Goal: Information Seeking & Learning: Learn about a topic

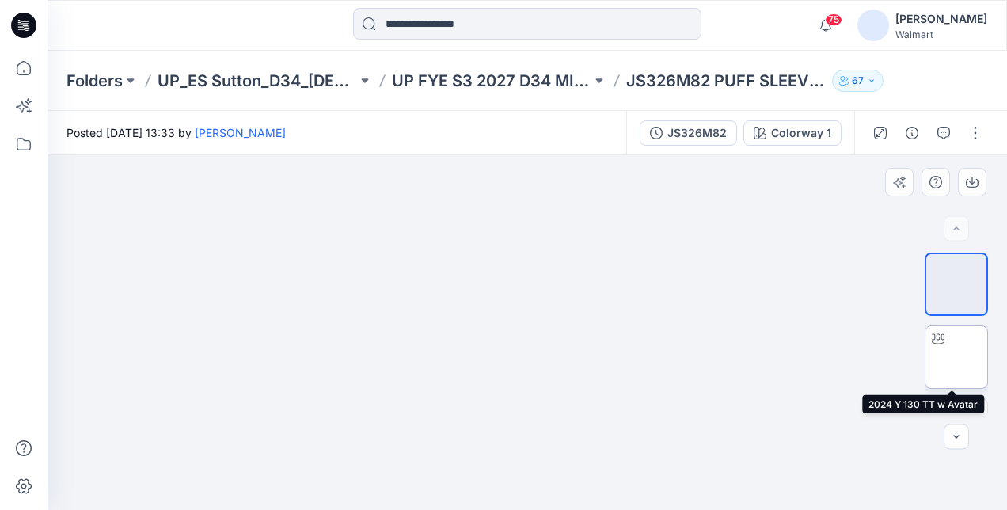
click at [956, 357] on img at bounding box center [956, 357] width 0 height 0
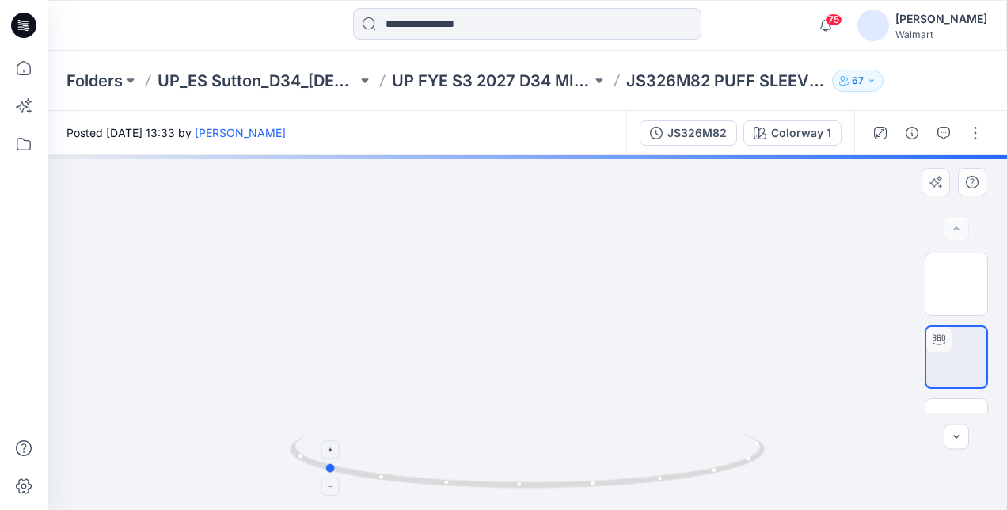
drag, startPoint x: 592, startPoint y: 472, endPoint x: 389, endPoint y: 461, distance: 203.7
click at [389, 461] on icon at bounding box center [529, 462] width 479 height 59
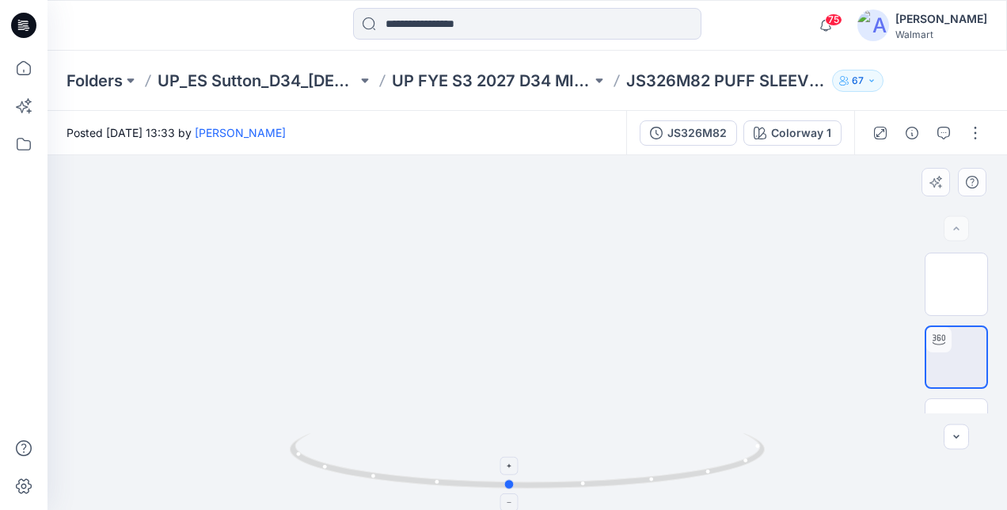
drag, startPoint x: 440, startPoint y: 463, endPoint x: 625, endPoint y: 451, distance: 185.6
click at [625, 451] on icon at bounding box center [529, 462] width 479 height 59
drag, startPoint x: 573, startPoint y: 284, endPoint x: 573, endPoint y: 386, distance: 102.1
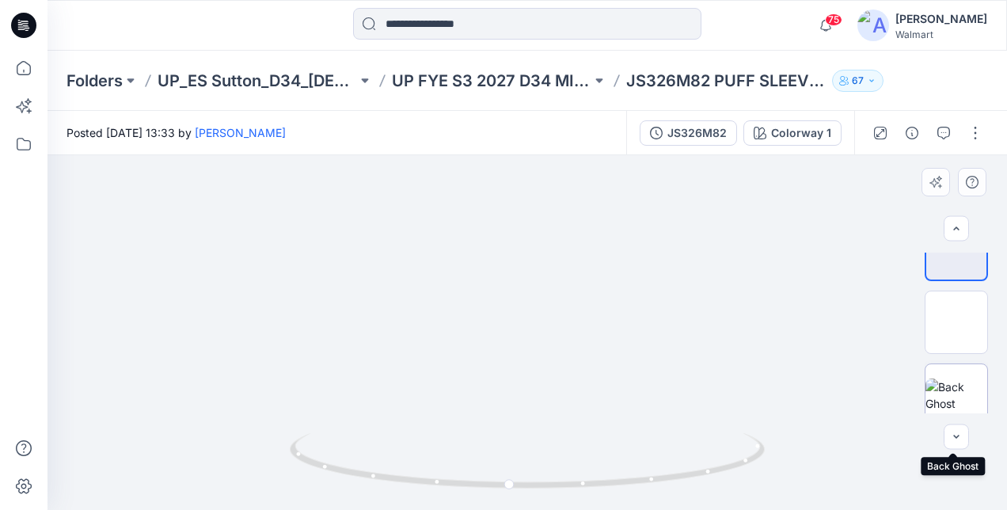
scroll to position [35, 0]
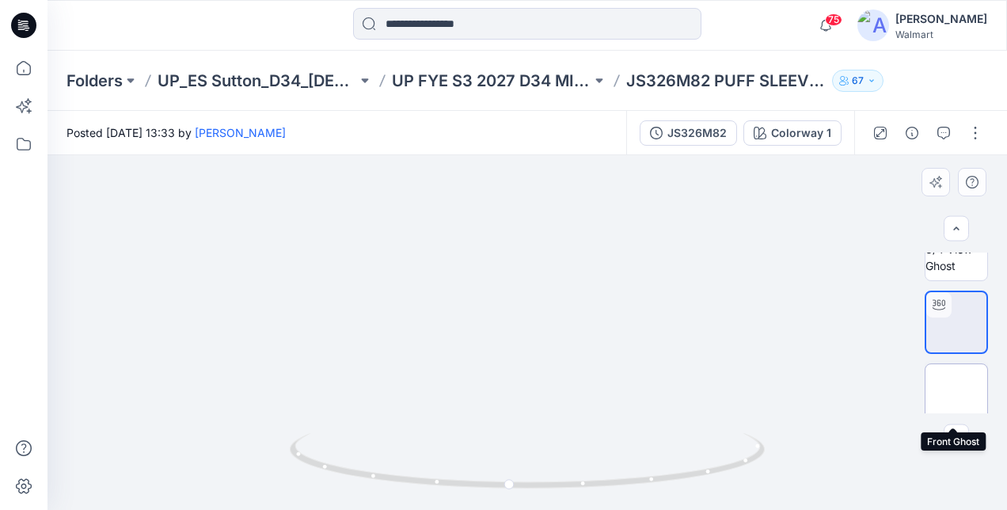
click at [956, 395] on img at bounding box center [956, 395] width 0 height 0
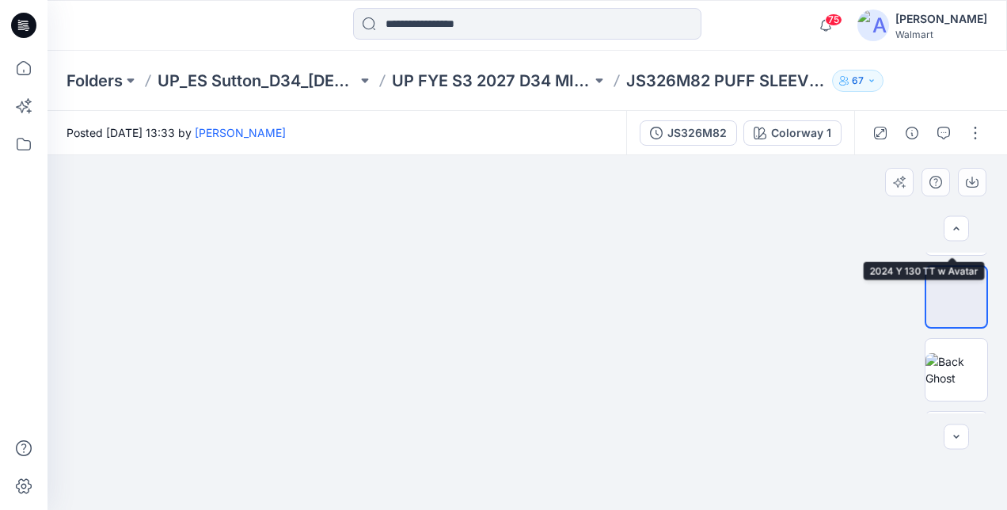
scroll to position [193, 0]
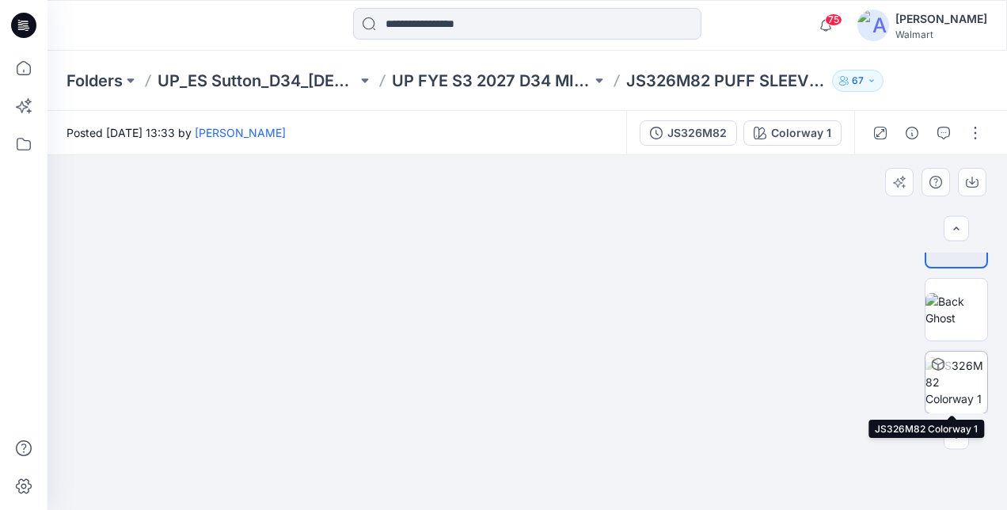
click at [937, 366] on icon at bounding box center [938, 364] width 13 height 13
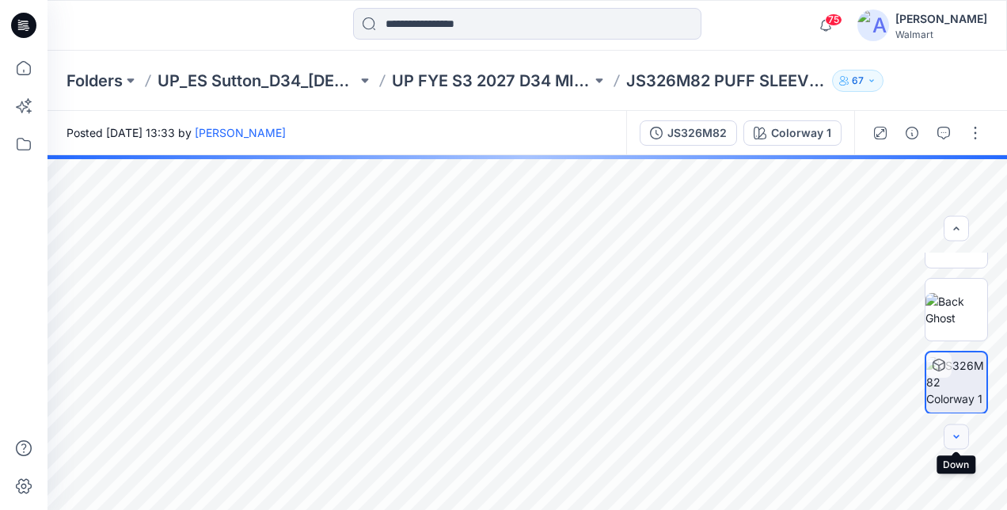
click at [958, 439] on icon "button" at bounding box center [956, 437] width 13 height 13
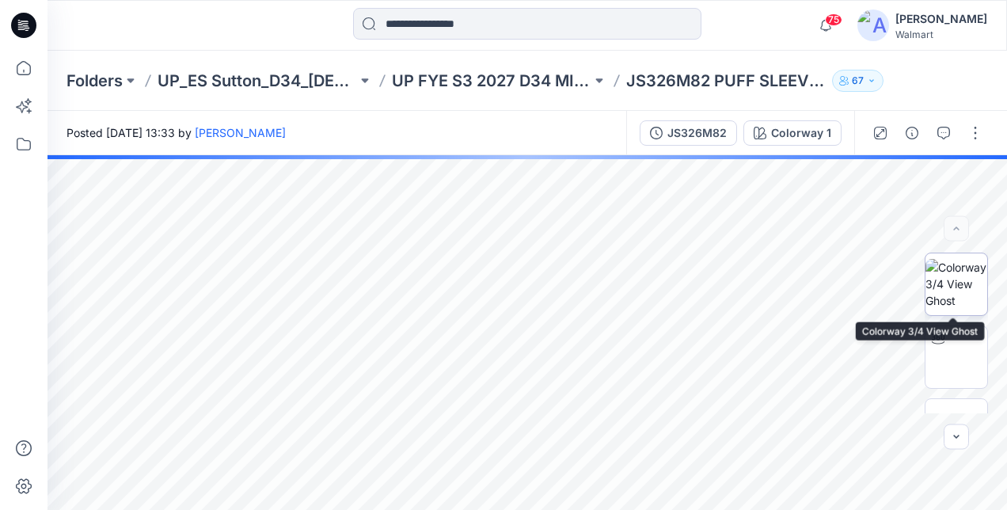
click at [950, 301] on img at bounding box center [956, 284] width 62 height 50
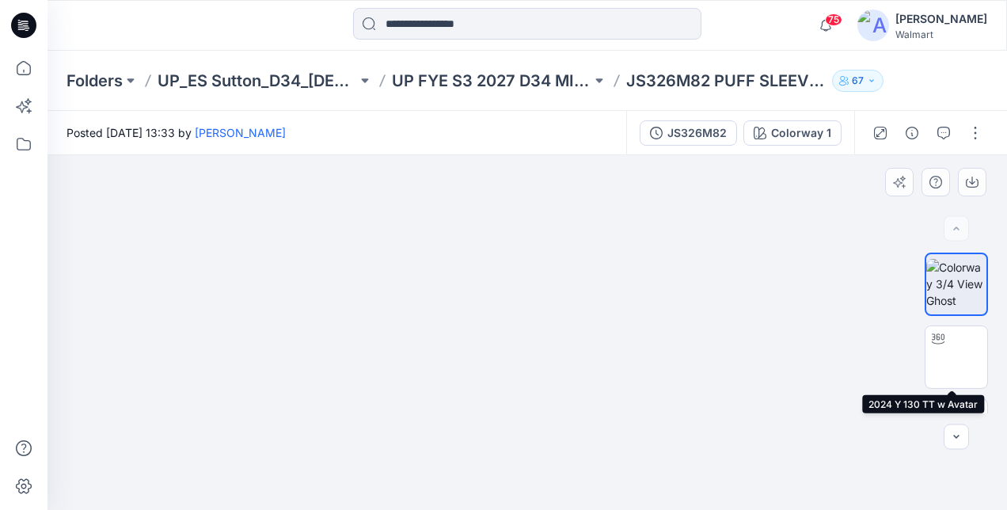
drag, startPoint x: 948, startPoint y: 355, endPoint x: 902, endPoint y: 356, distance: 46.7
click at [956, 357] on img at bounding box center [956, 357] width 0 height 0
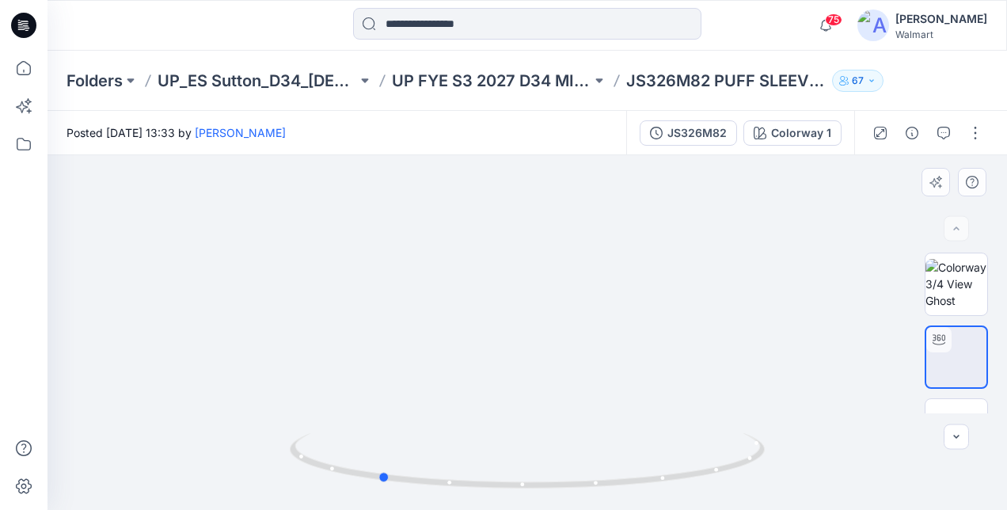
drag, startPoint x: 634, startPoint y: 394, endPoint x: 458, endPoint y: 404, distance: 176.8
click at [464, 404] on div at bounding box center [526, 332] width 959 height 355
drag, startPoint x: 486, startPoint y: 391, endPoint x: 648, endPoint y: 386, distance: 161.6
click at [648, 386] on div at bounding box center [526, 332] width 959 height 355
click at [22, 63] on icon at bounding box center [23, 68] width 35 height 35
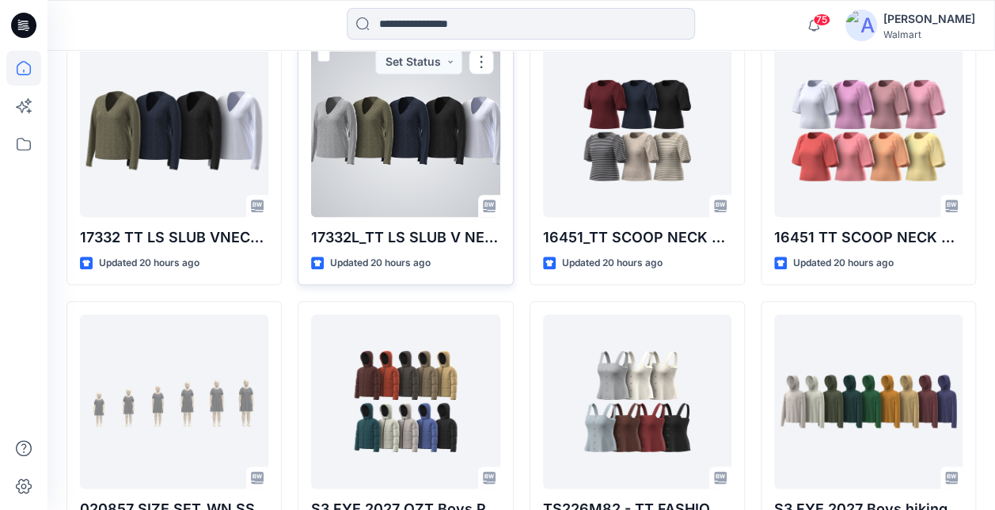
scroll to position [792, 0]
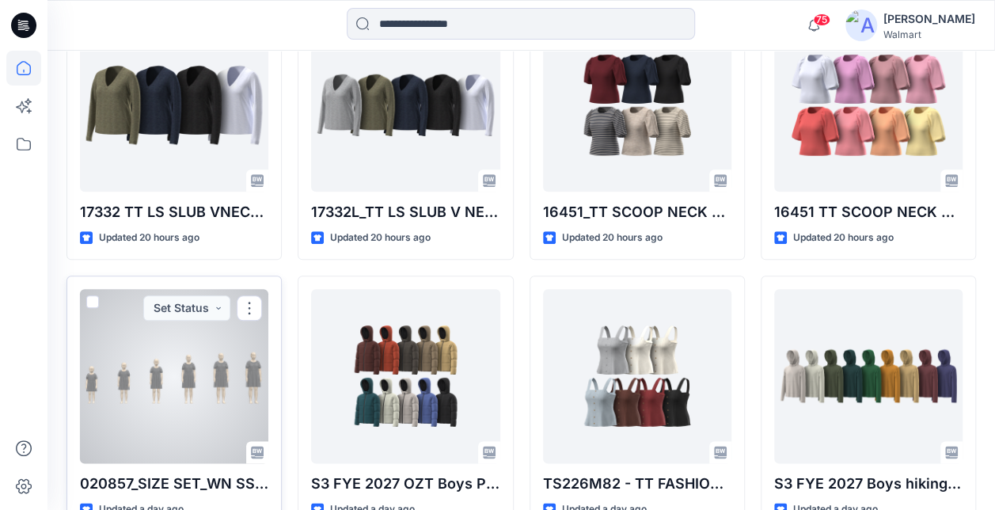
click at [242, 356] on div at bounding box center [174, 376] width 188 height 174
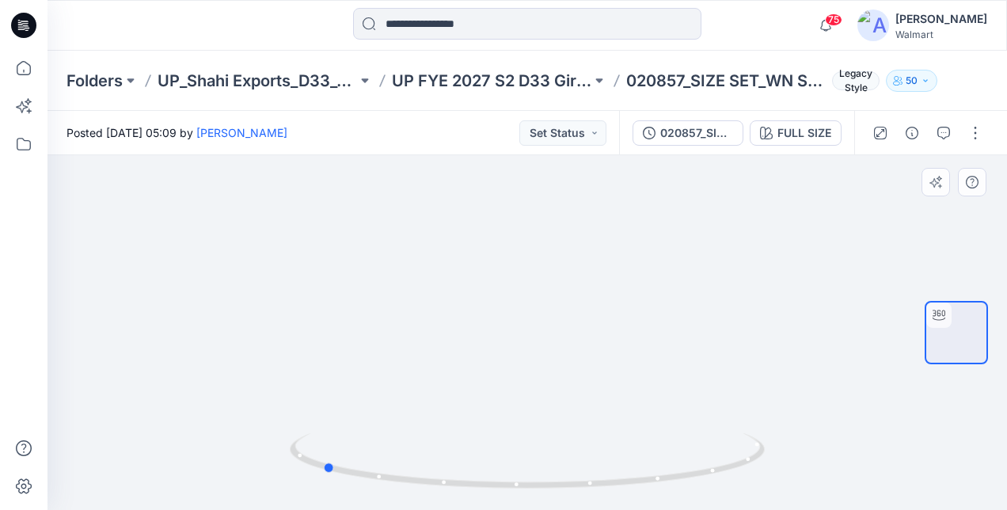
drag, startPoint x: 610, startPoint y: 478, endPoint x: 405, endPoint y: 493, distance: 205.6
click at [405, 493] on div at bounding box center [527, 470] width 475 height 79
click at [24, 74] on icon at bounding box center [23, 68] width 35 height 35
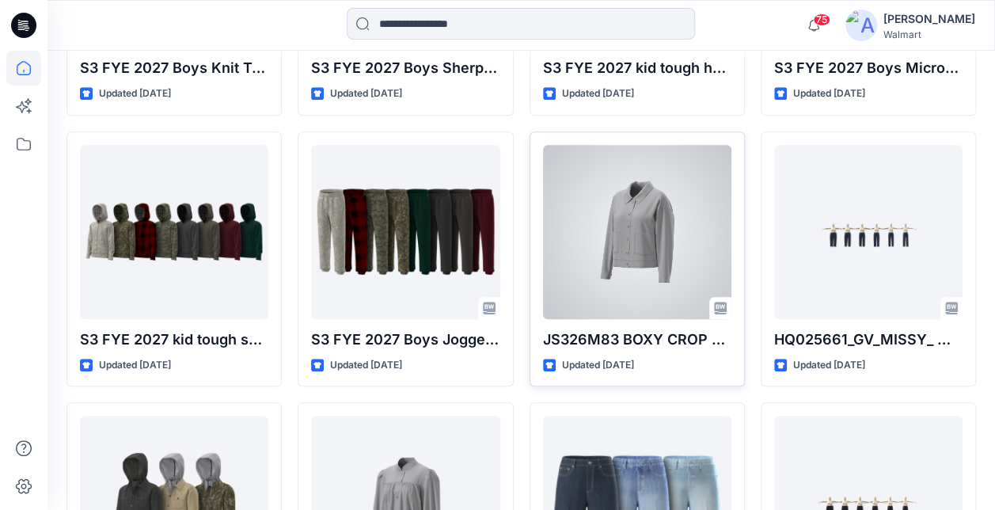
scroll to position [3401, 0]
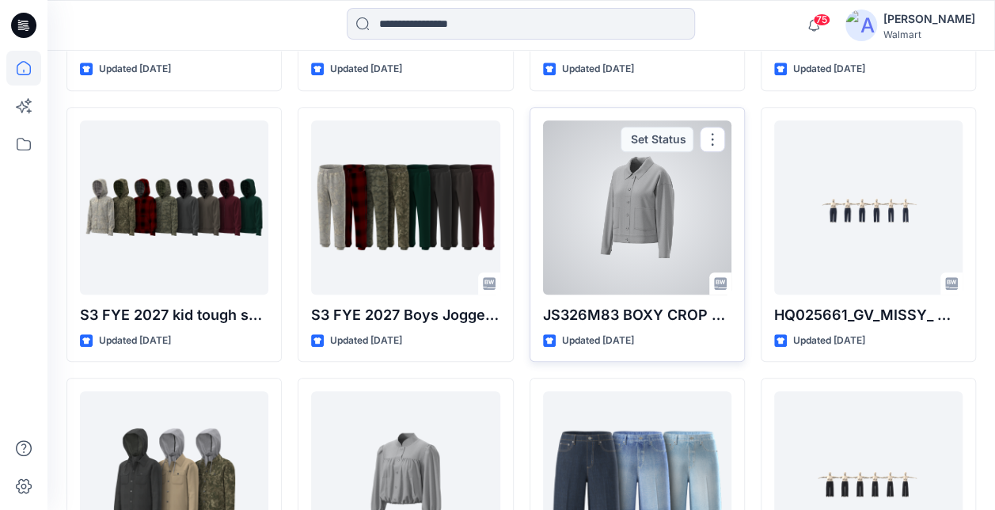
click at [655, 180] on div at bounding box center [637, 207] width 188 height 174
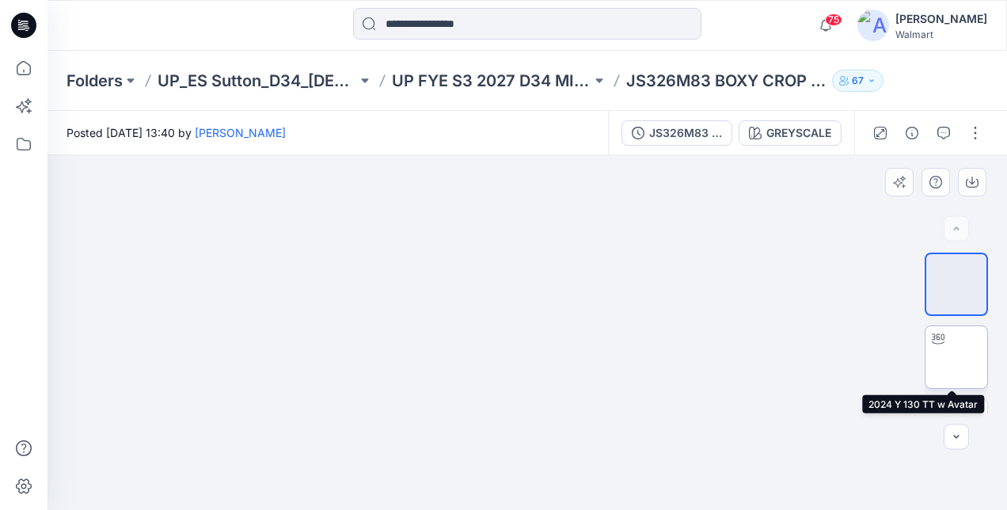
click at [956, 357] on img at bounding box center [956, 357] width 0 height 0
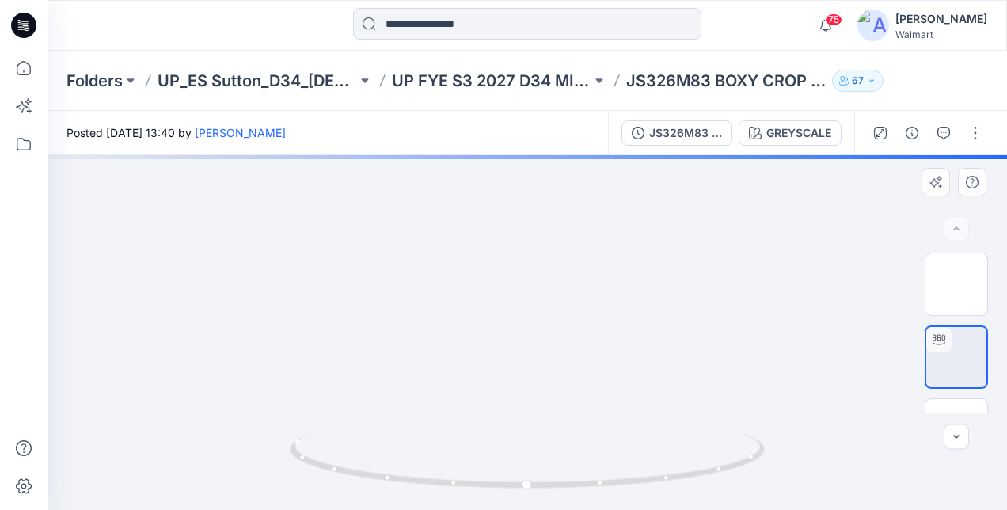
drag, startPoint x: 625, startPoint y: 263, endPoint x: 622, endPoint y: 319, distance: 56.3
drag, startPoint x: 616, startPoint y: 278, endPoint x: 616, endPoint y: 345, distance: 67.3
drag, startPoint x: 591, startPoint y: 377, endPoint x: 591, endPoint y: 291, distance: 86.3
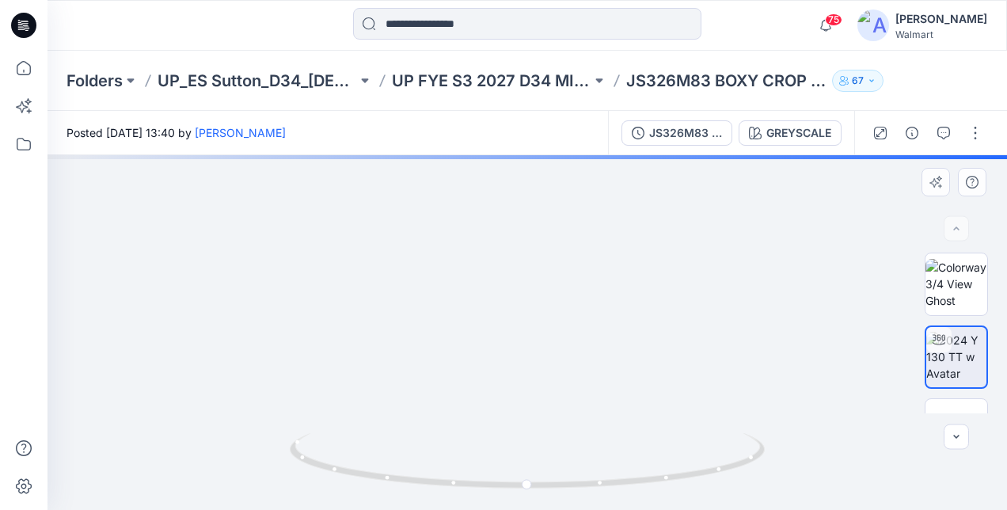
drag, startPoint x: 591, startPoint y: 352, endPoint x: 587, endPoint y: 387, distance: 35.2
click at [587, 387] on img at bounding box center [520, 50] width 1533 height 919
click at [17, 66] on icon at bounding box center [24, 68] width 14 height 14
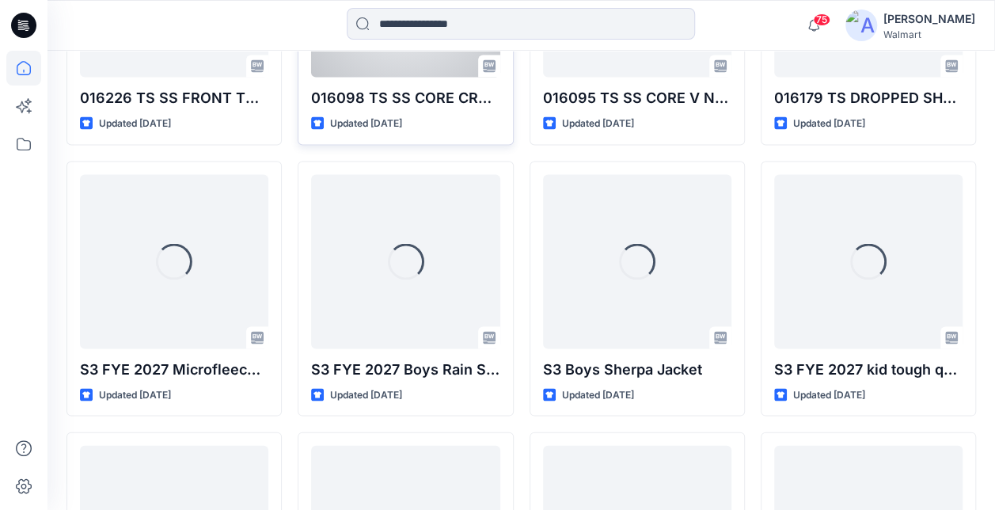
scroll to position [4450, 0]
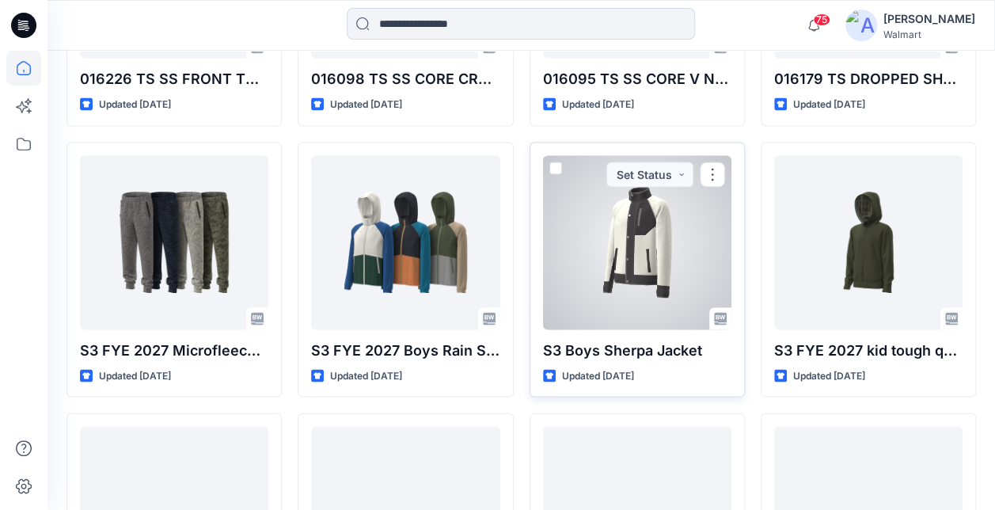
click at [672, 249] on div at bounding box center [637, 242] width 188 height 174
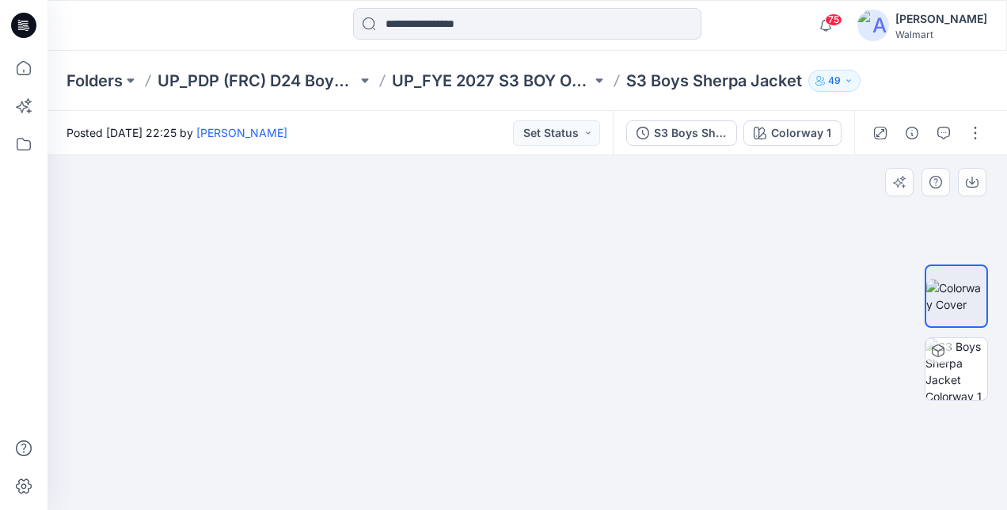
drag, startPoint x: 693, startPoint y: 298, endPoint x: 690, endPoint y: 316, distance: 18.5
click at [690, 316] on div at bounding box center [526, 332] width 959 height 355
drag, startPoint x: 690, startPoint y: 316, endPoint x: 693, endPoint y: 331, distance: 15.4
click at [693, 331] on div at bounding box center [526, 332] width 959 height 355
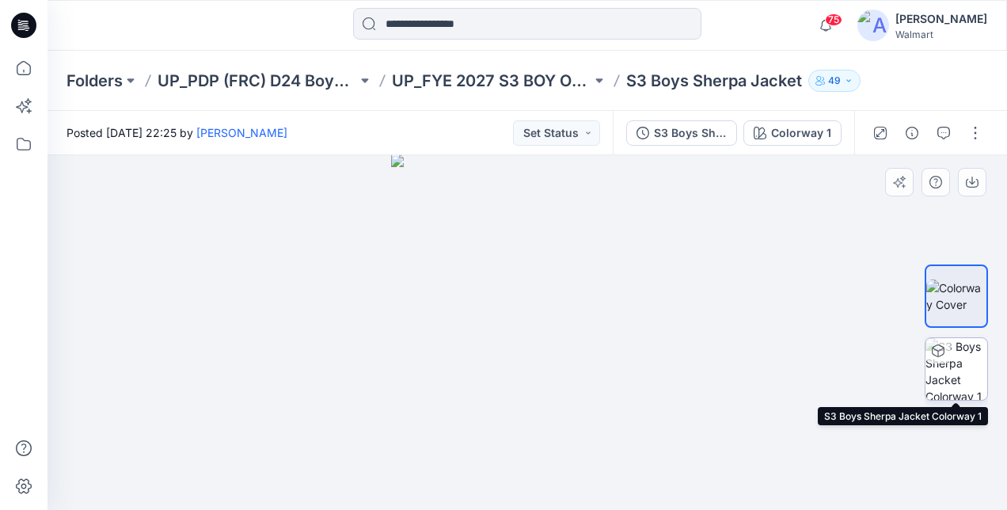
click at [948, 359] on div at bounding box center [937, 350] width 25 height 25
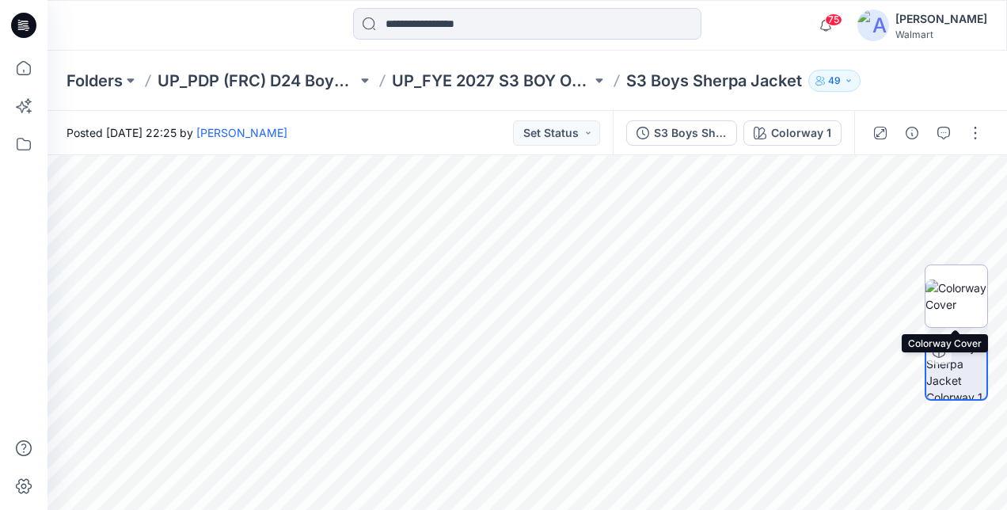
click at [963, 302] on img at bounding box center [956, 295] width 62 height 33
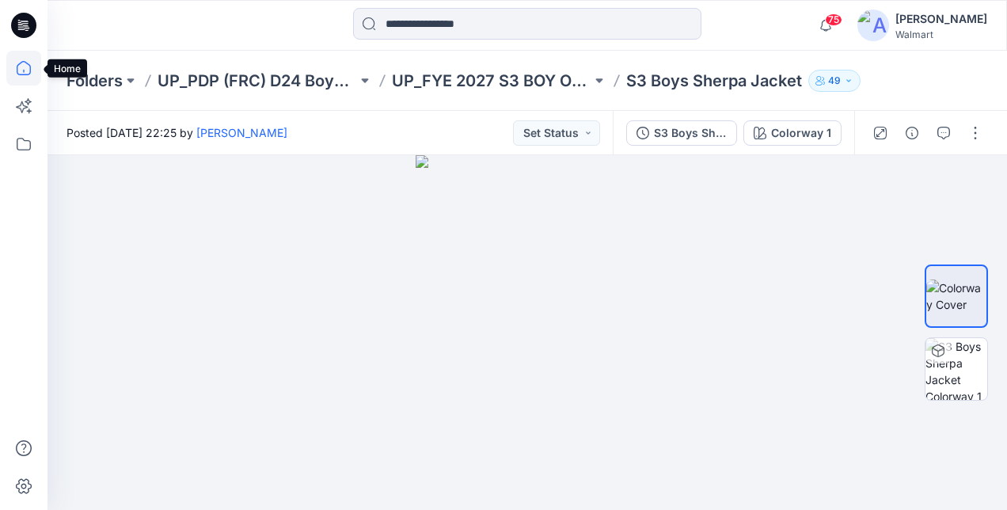
click at [16, 70] on icon at bounding box center [23, 68] width 35 height 35
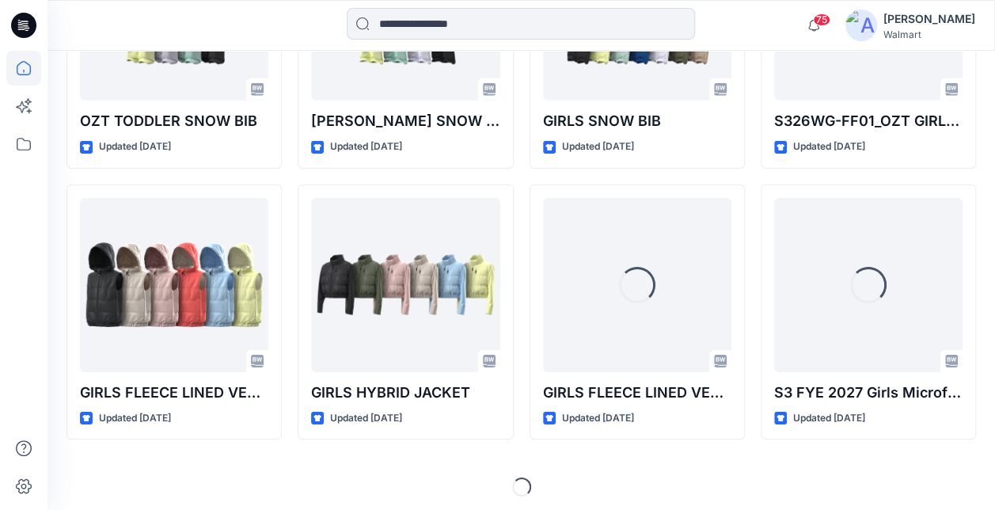
scroll to position [2509, 0]
